Goal: Navigation & Orientation: Find specific page/section

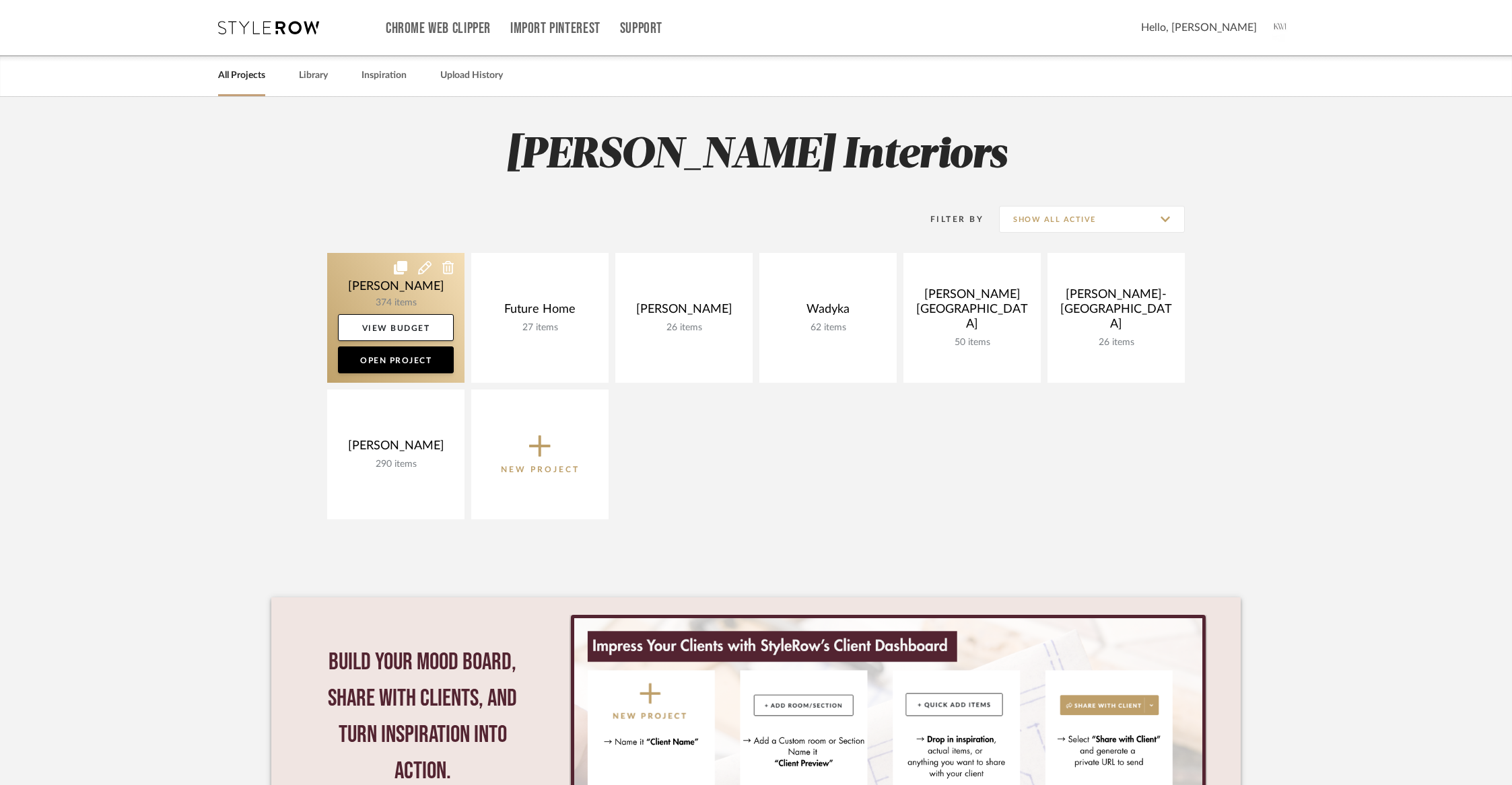
click at [371, 282] on link at bounding box center [396, 317] width 138 height 129
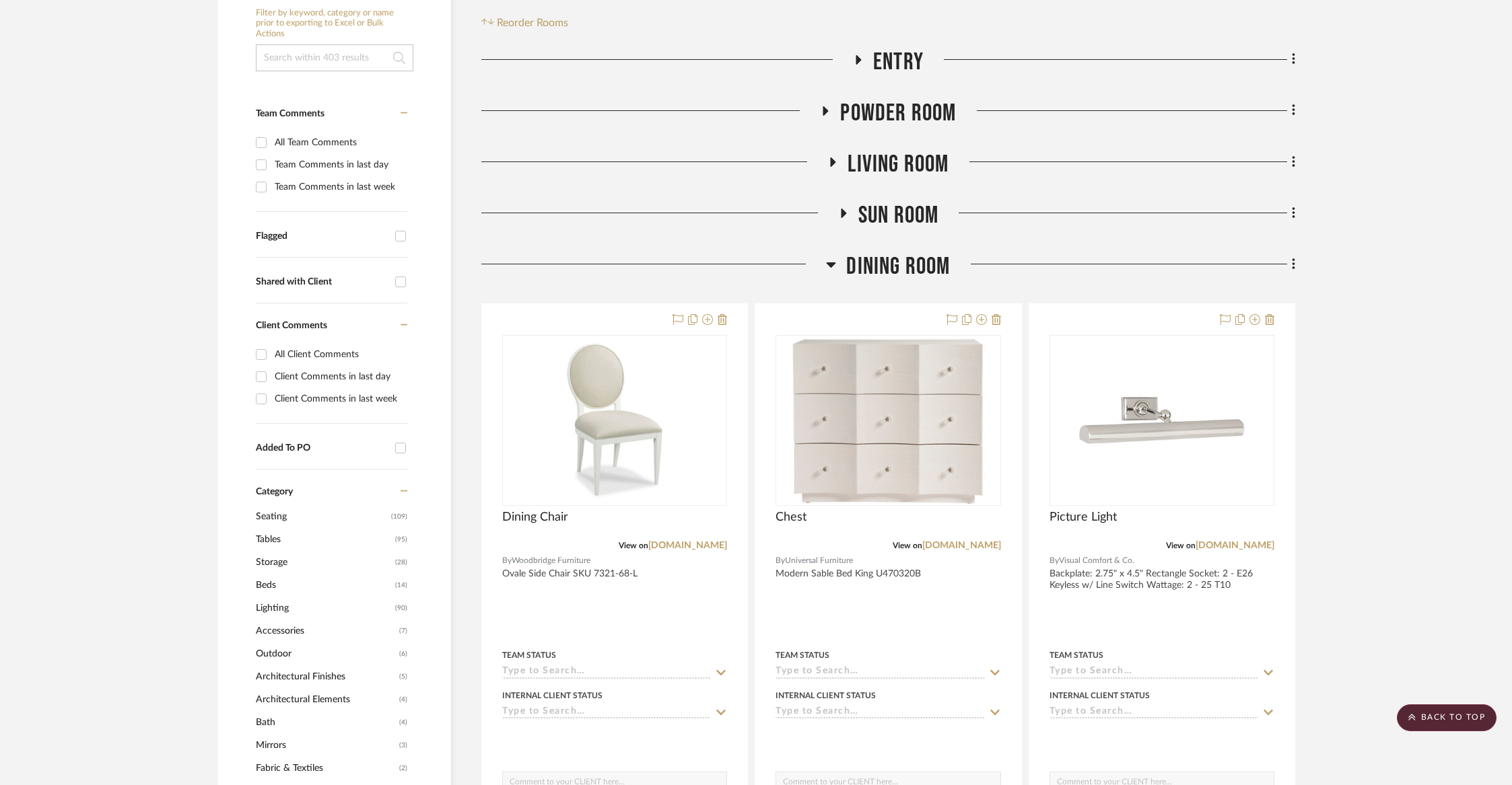
scroll to position [329, 0]
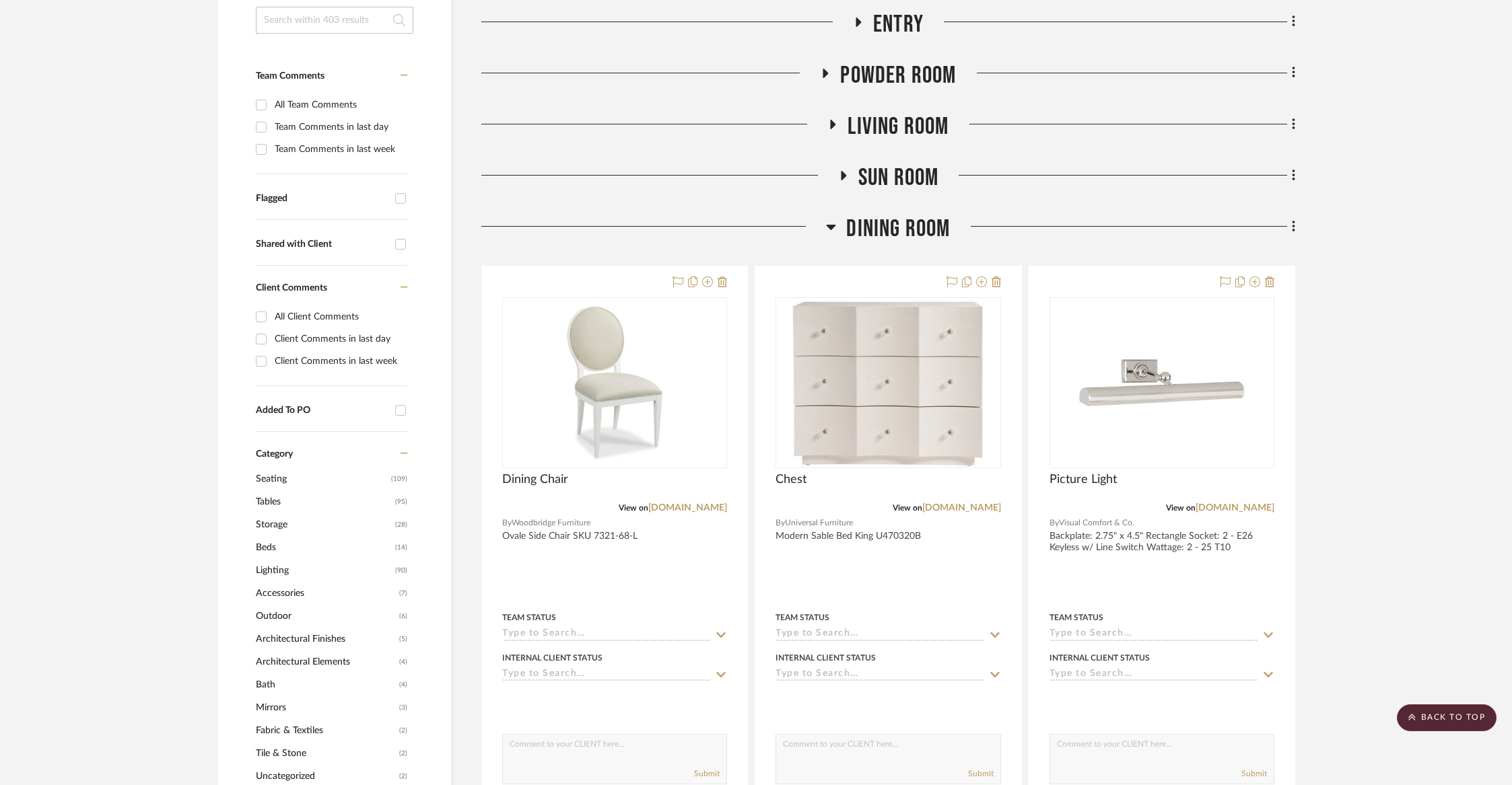
click at [909, 230] on span "Dining Room" at bounding box center [898, 229] width 103 height 29
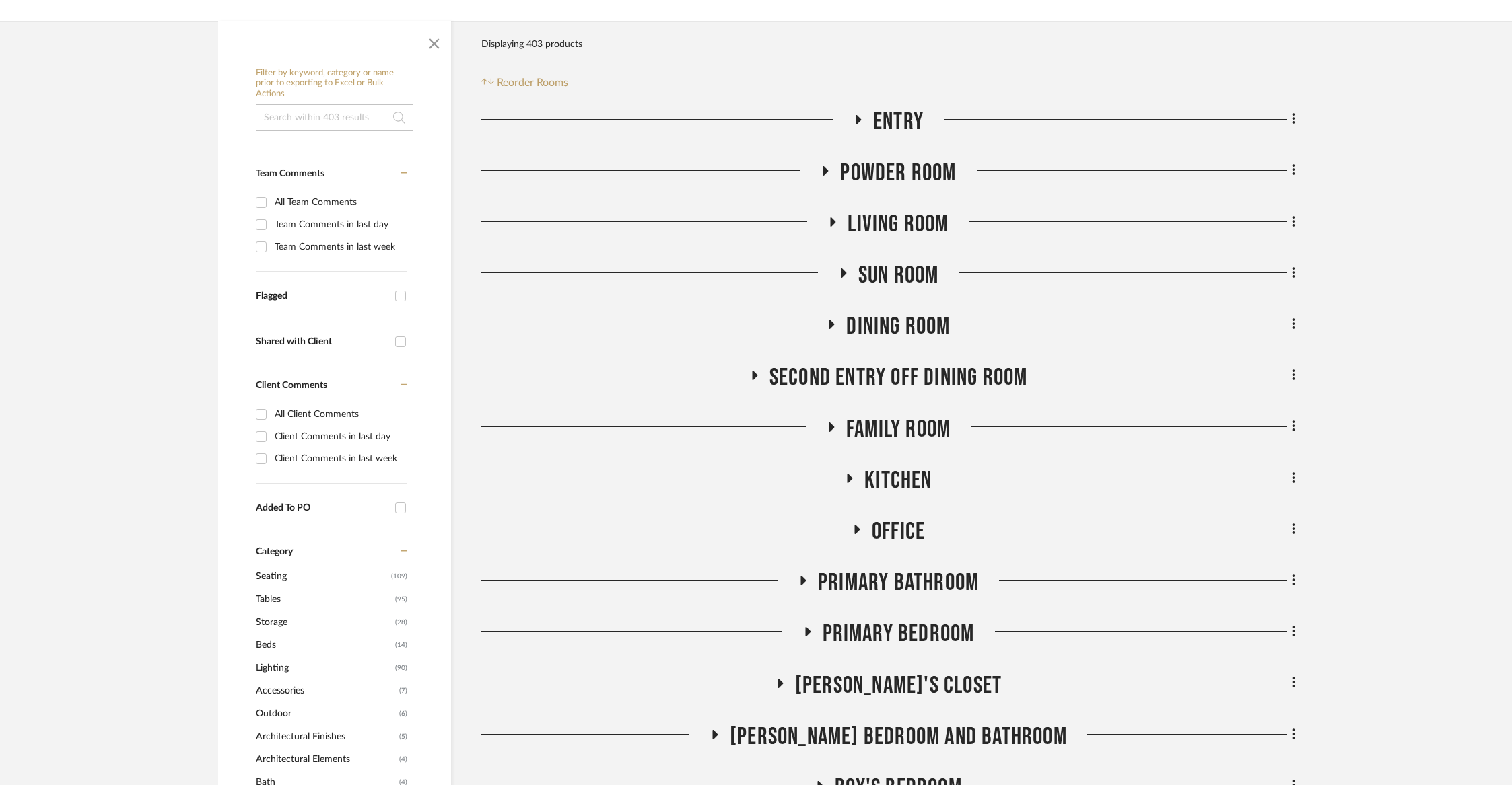
scroll to position [235, 0]
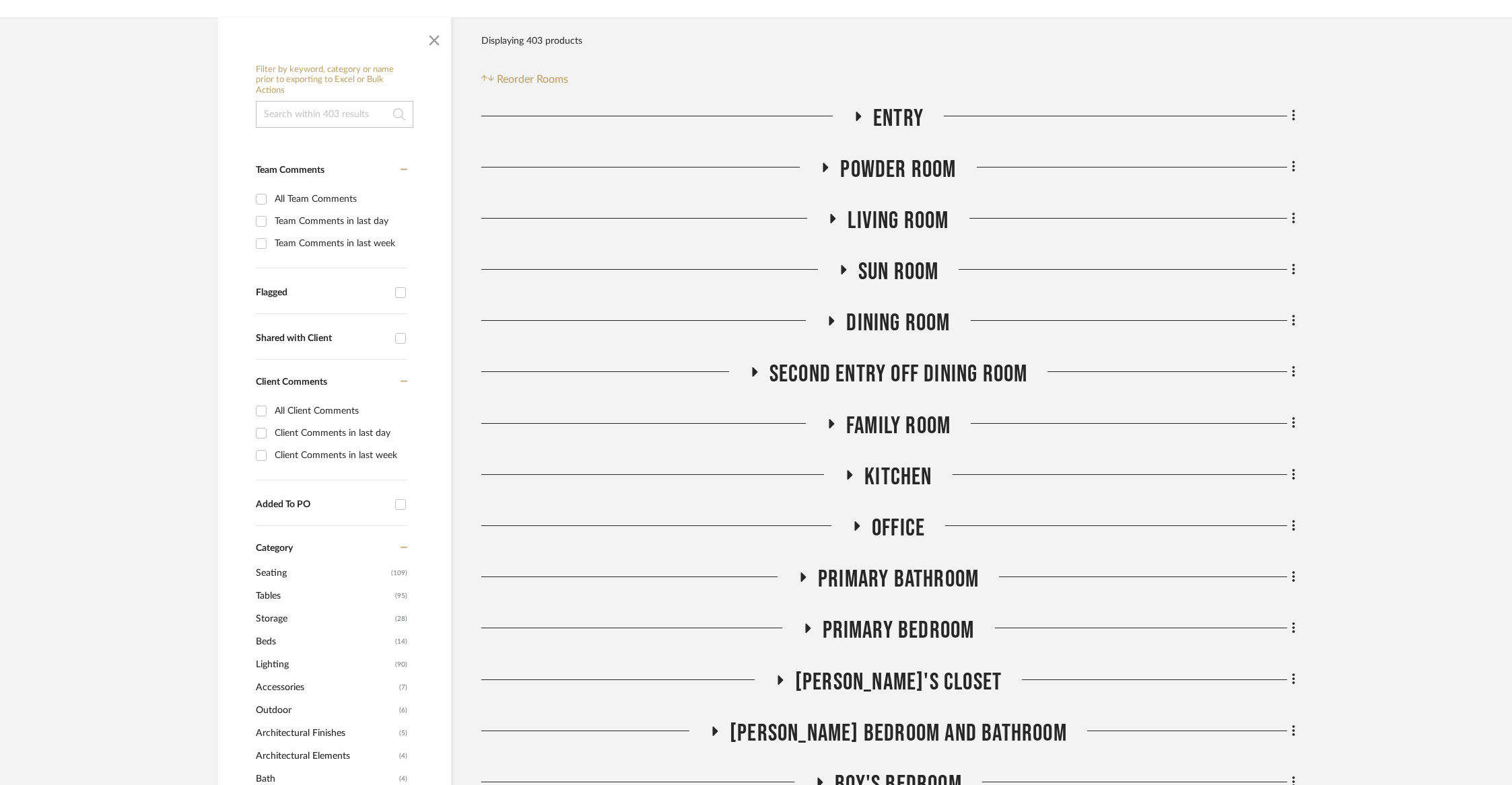
click at [870, 213] on span "Living Room" at bounding box center [898, 221] width 101 height 29
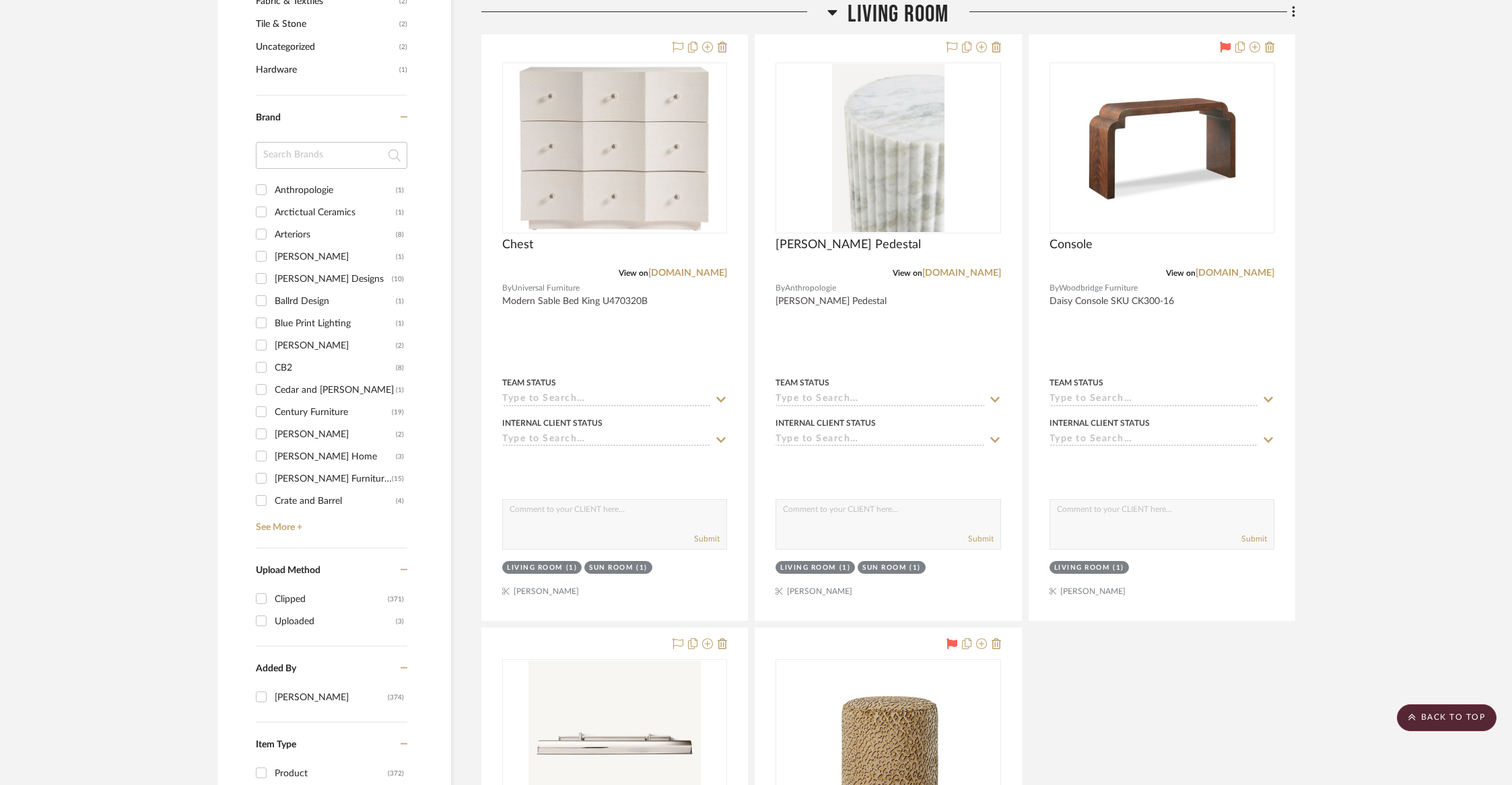
scroll to position [982, 0]
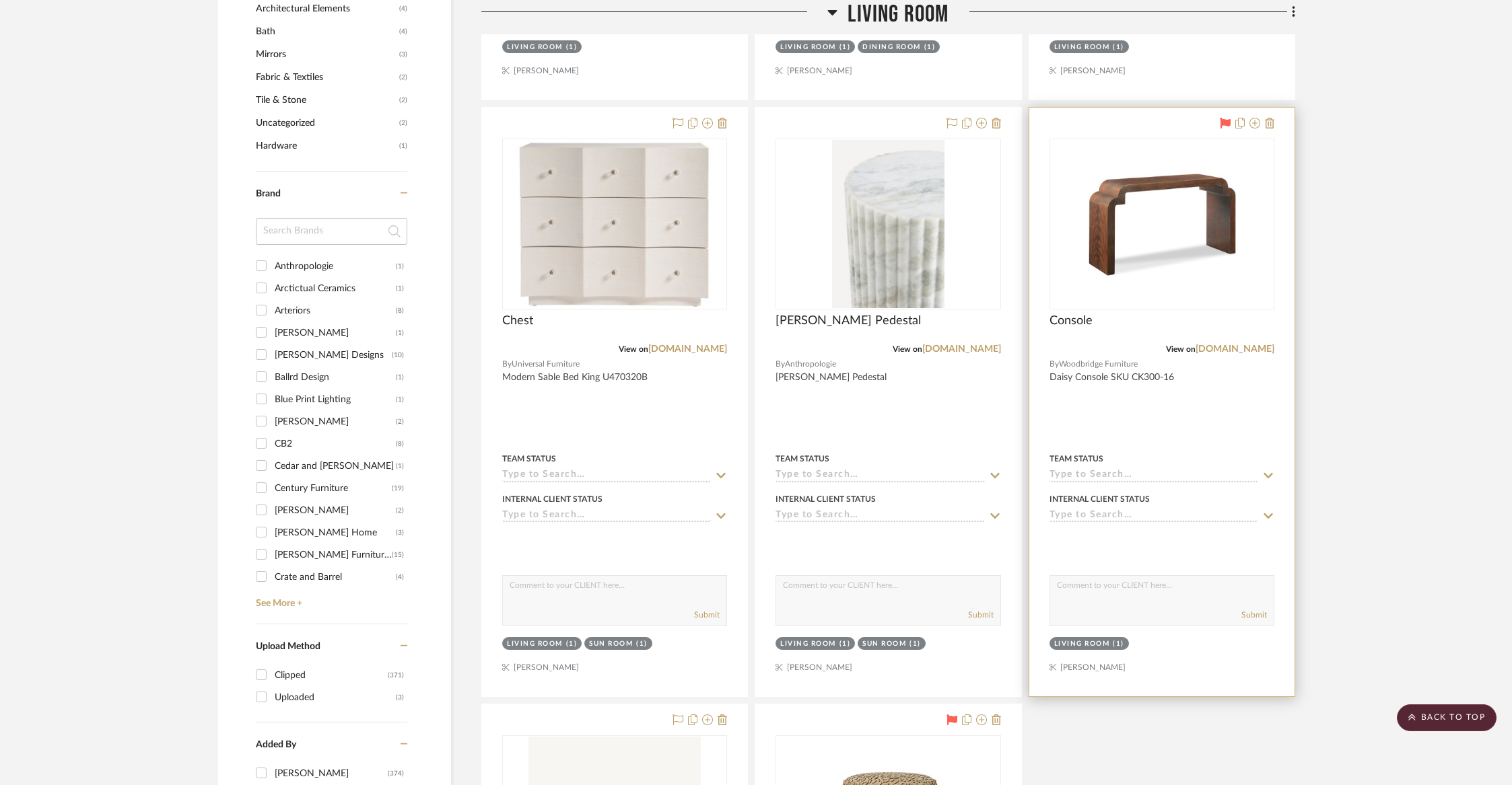
click at [1188, 340] on div "Console" at bounding box center [1162, 328] width 225 height 30
click at [1196, 345] on link "[DOMAIN_NAME]" at bounding box center [1235, 349] width 79 height 9
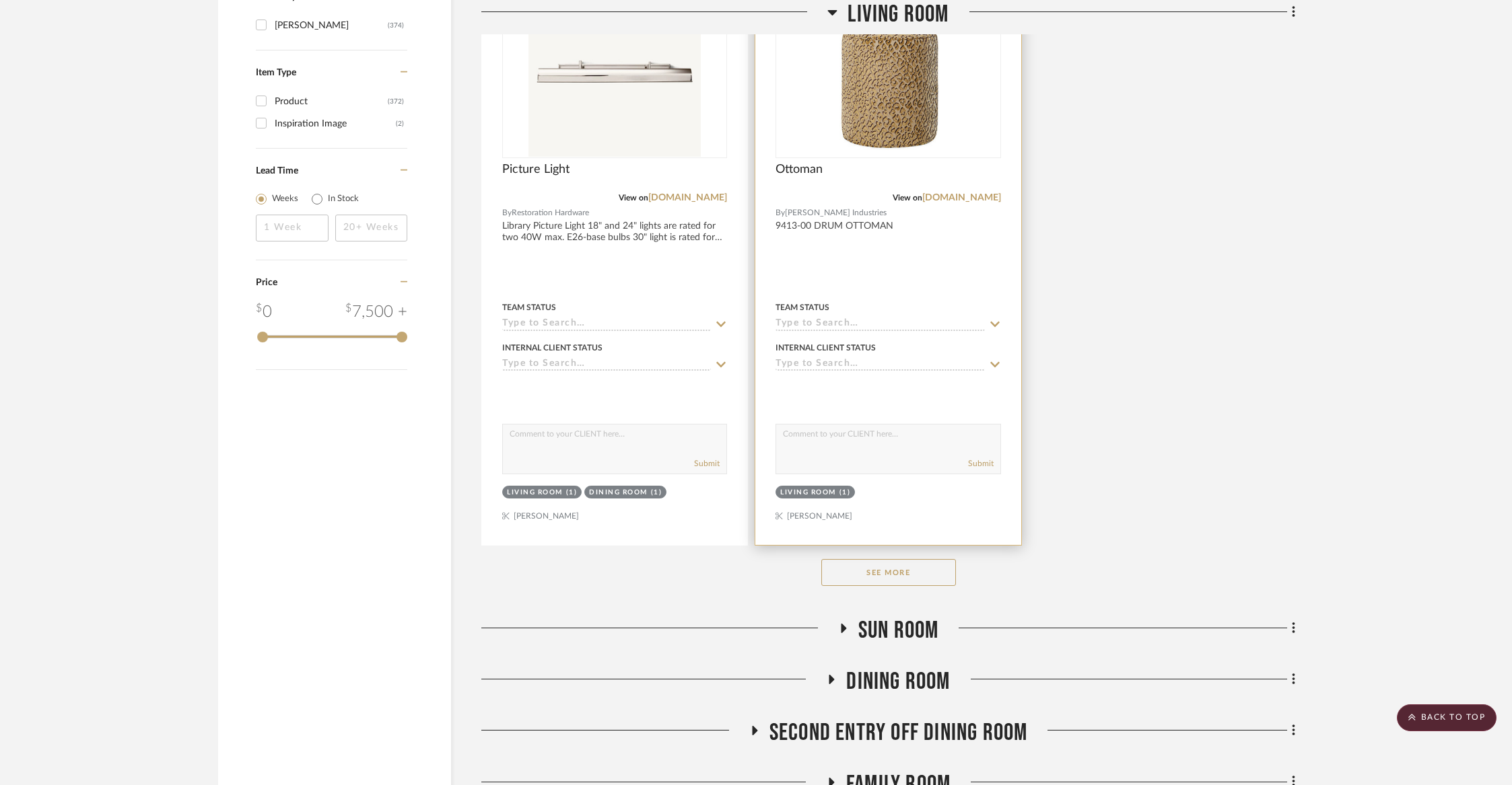
scroll to position [1770, 0]
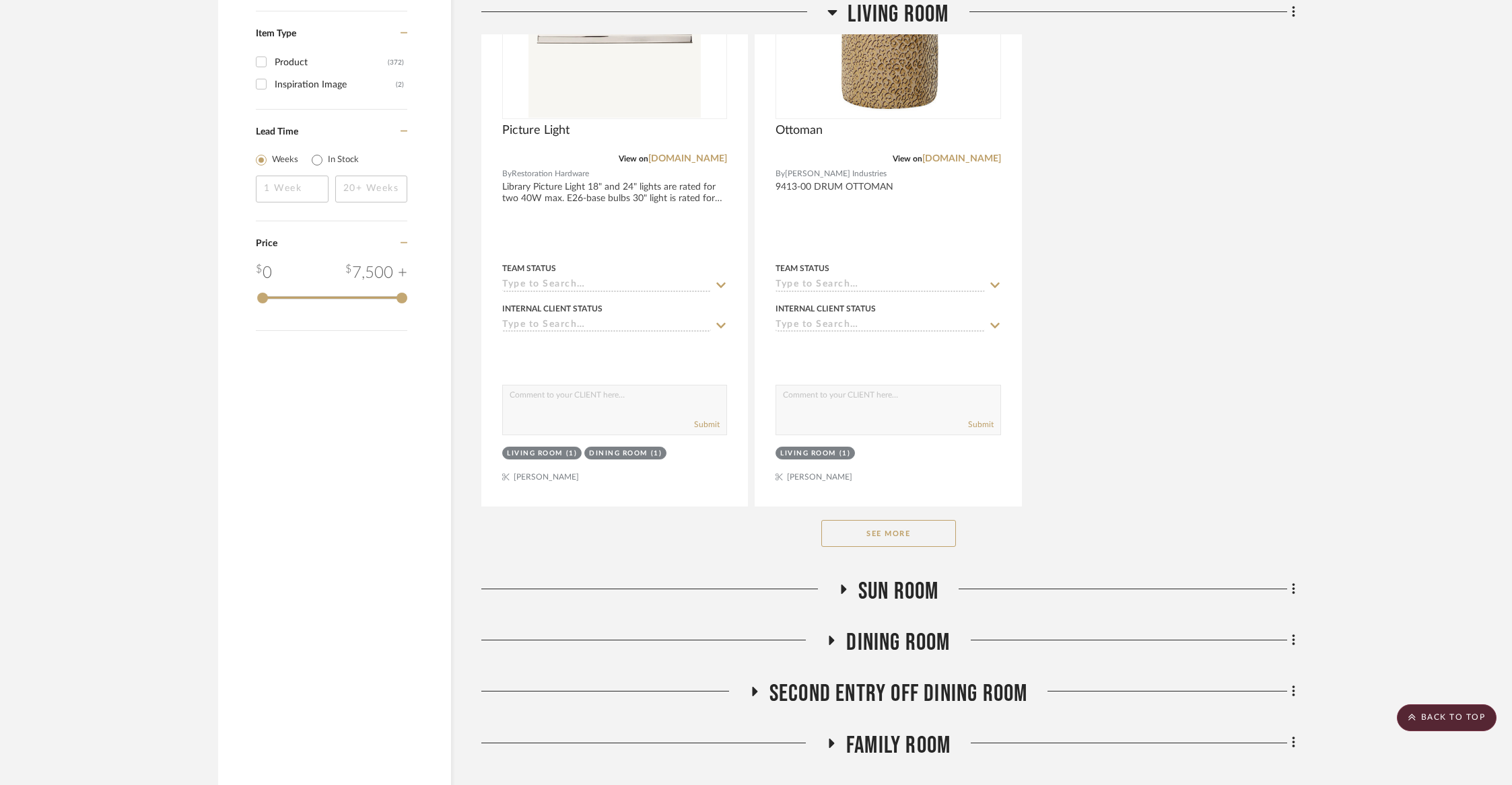
click at [893, 536] on button "See More" at bounding box center [889, 534] width 135 height 27
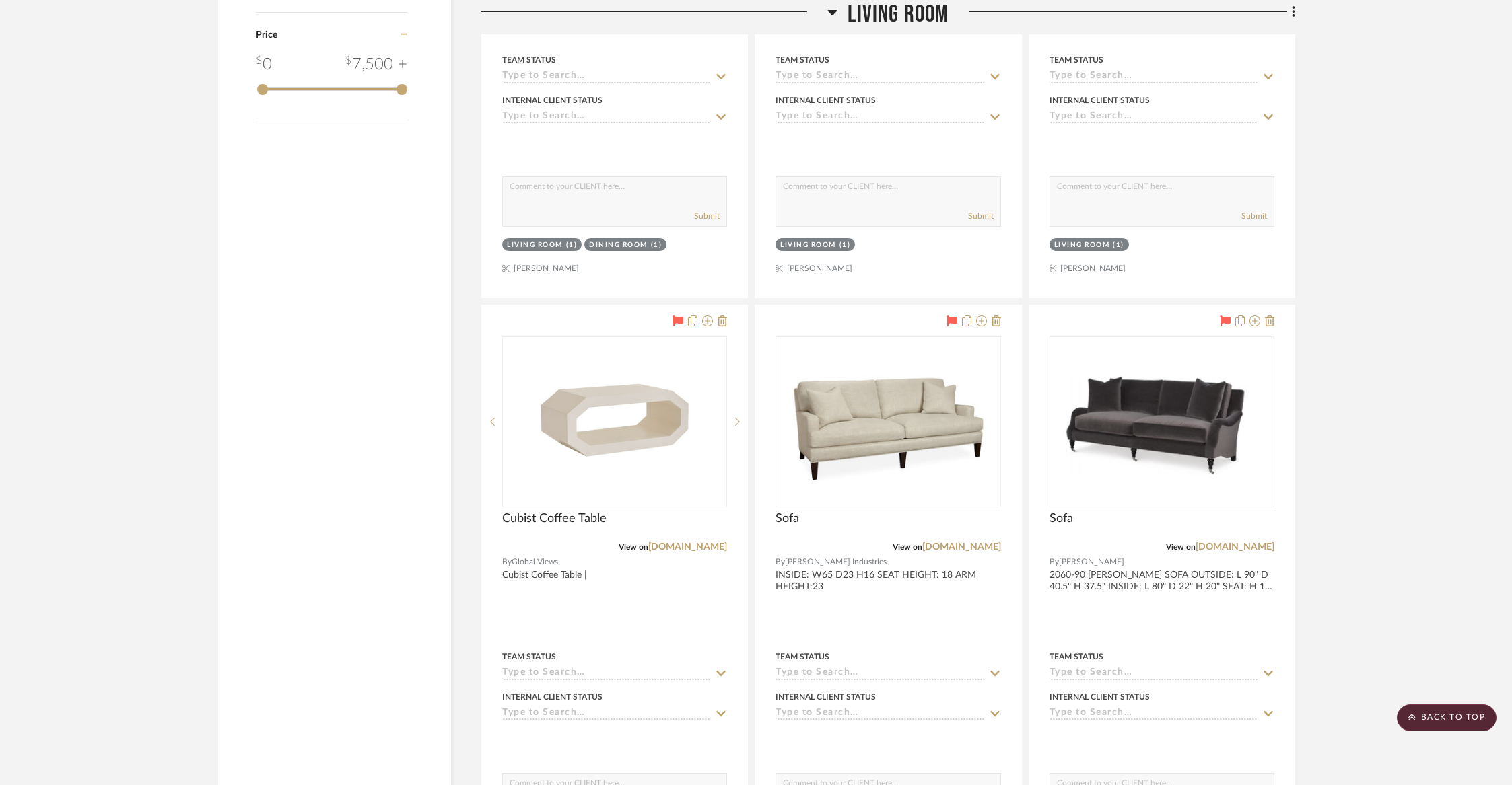
scroll to position [1981, 0]
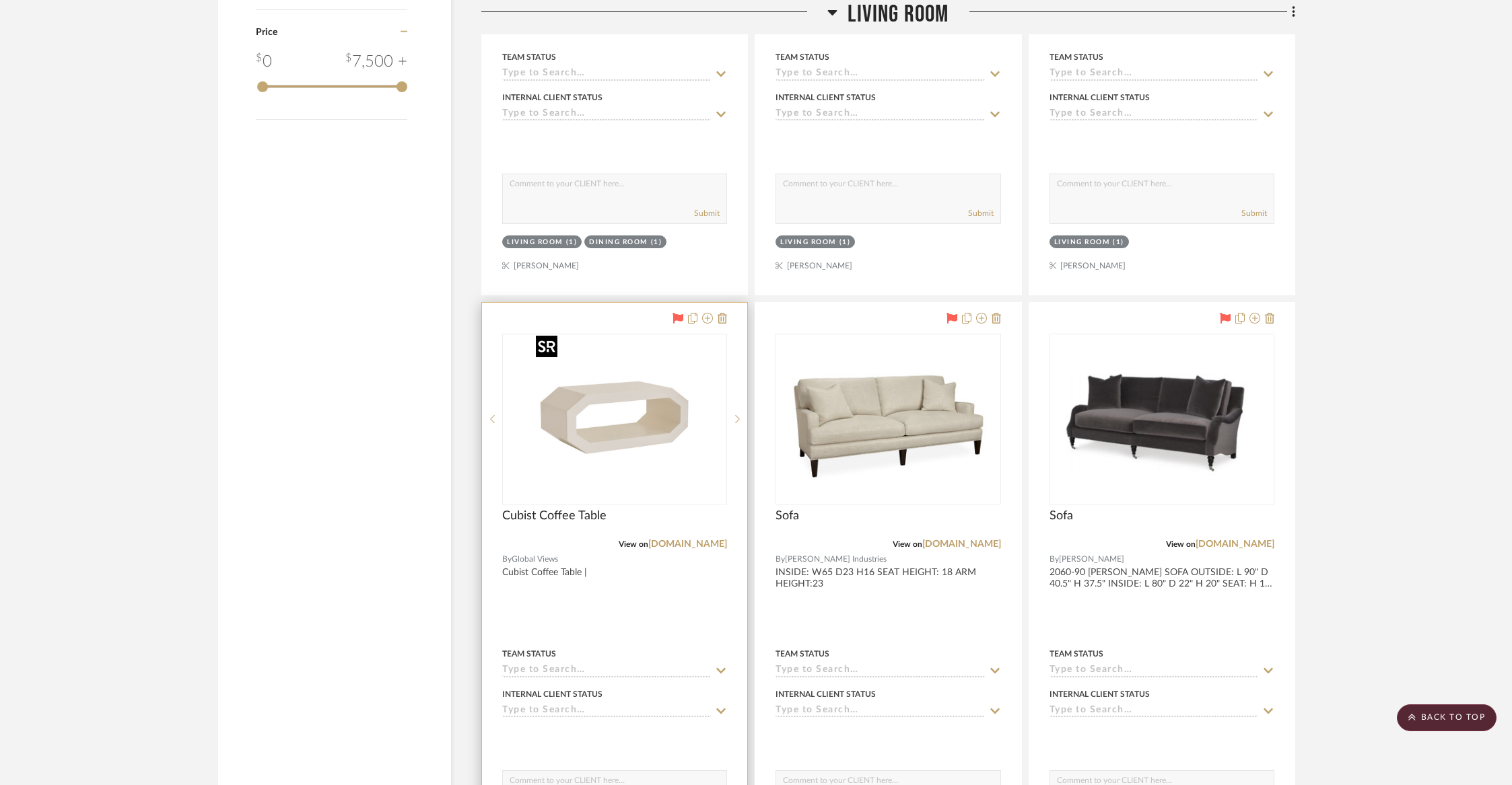
click at [637, 436] on img "0" at bounding box center [615, 419] width 169 height 168
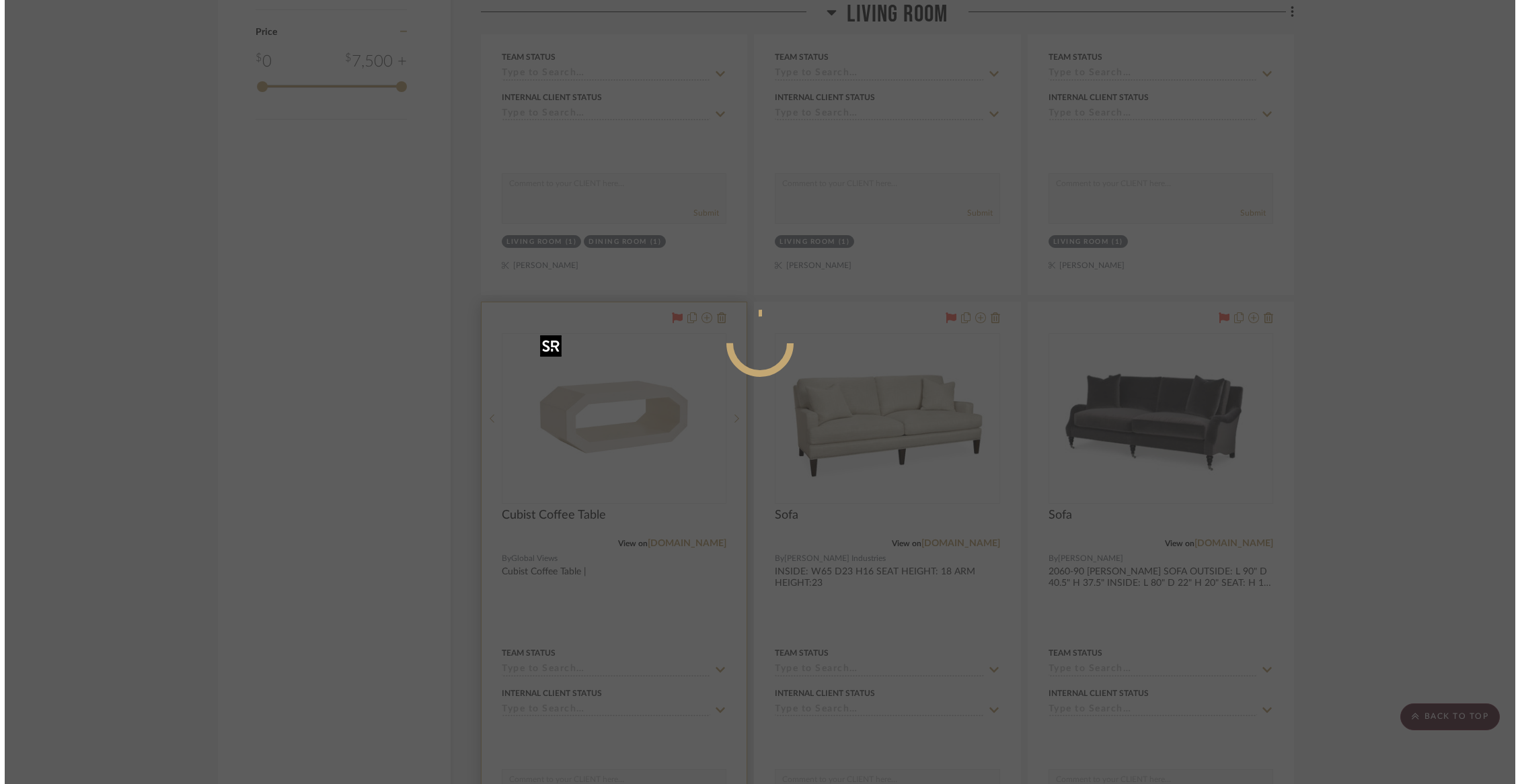
scroll to position [0, 0]
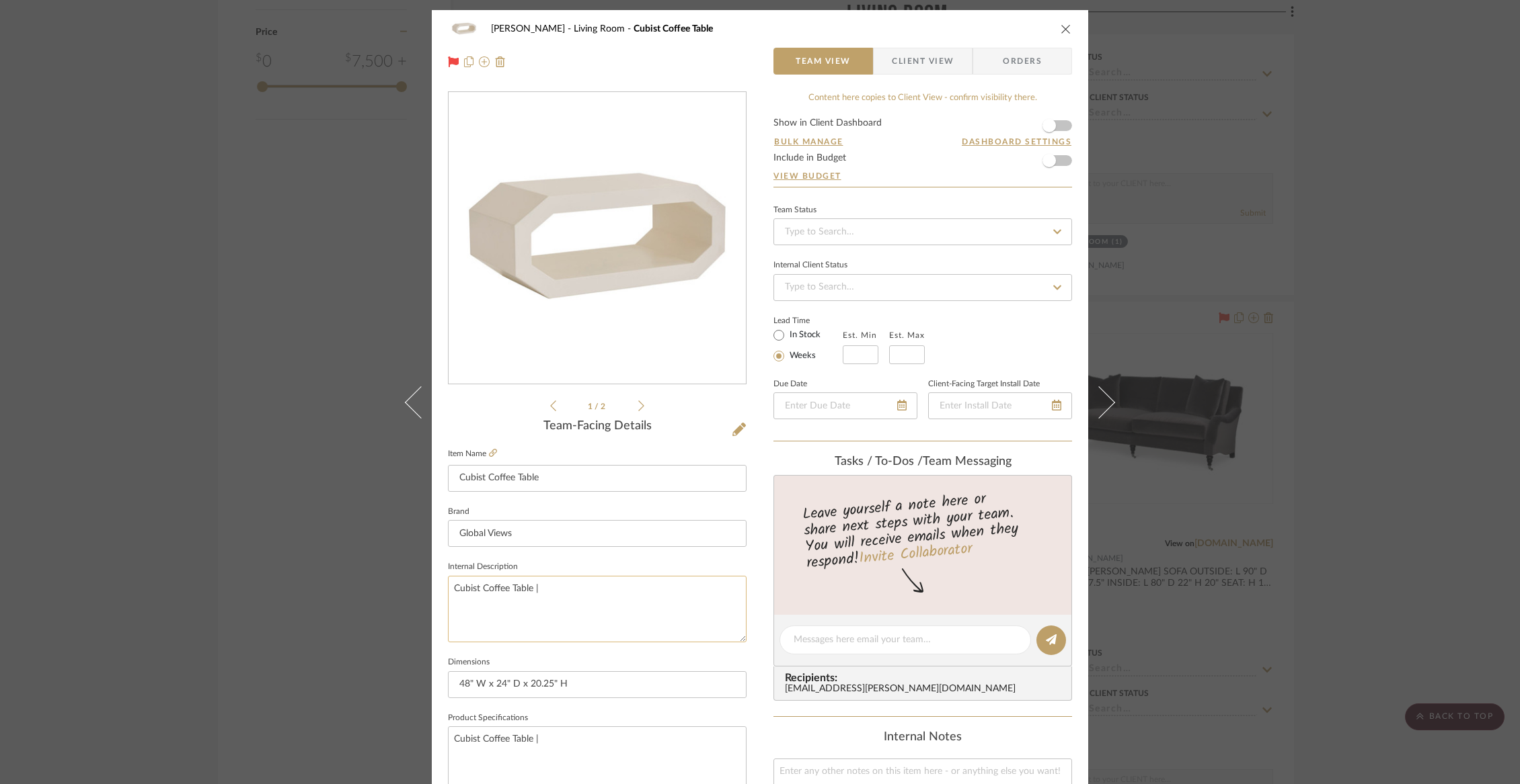
click at [585, 606] on textarea "Cubist Coffee Table |" at bounding box center [597, 609] width 299 height 67
click at [333, 494] on div "[PERSON_NAME] Living Room Cubist Coffee Table Team View Client View Orders 1 / …" at bounding box center [760, 392] width 1520 height 784
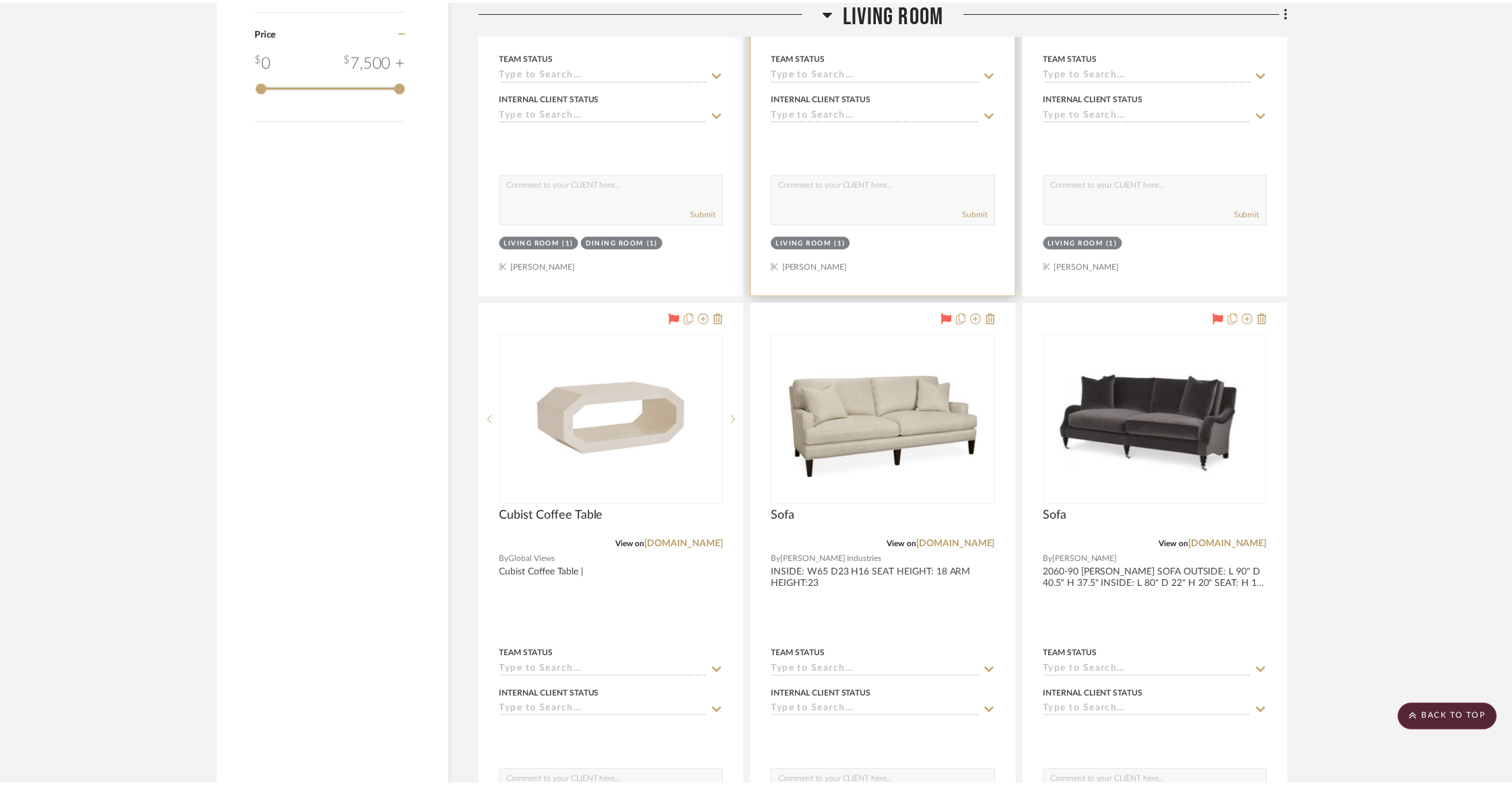
scroll to position [1981, 0]
